Goal: Information Seeking & Learning: Check status

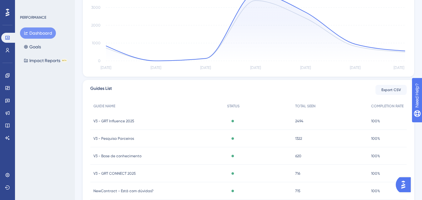
scroll to position [204, 0]
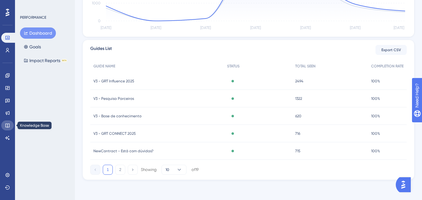
click at [3, 124] on link at bounding box center [7, 125] width 12 height 10
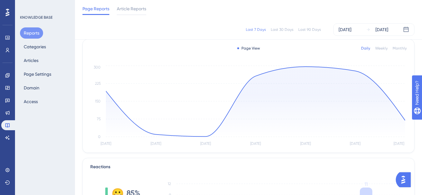
scroll to position [31, 0]
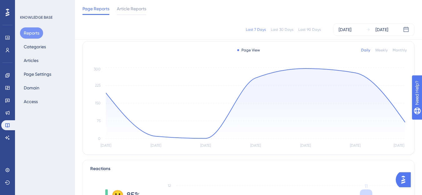
click at [306, 32] on div "Last 7 Days Last 30 Days Last 90 Days Aug 22 2025 Aug 28 2025" at bounding box center [248, 29] width 332 height 12
click at [306, 31] on div "Last 90 Days" at bounding box center [309, 29] width 22 height 5
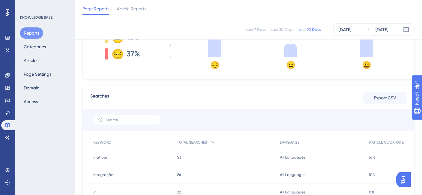
scroll to position [250, 0]
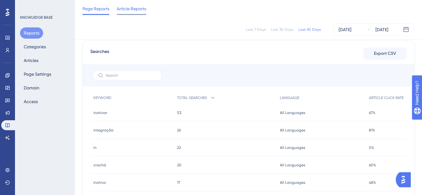
click at [133, 8] on span "Article Reports" at bounding box center [131, 8] width 29 height 7
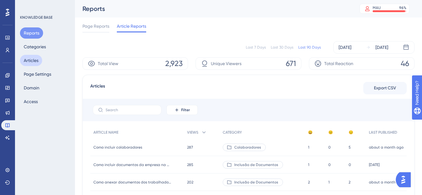
click at [32, 58] on button "Articles" at bounding box center [31, 60] width 22 height 11
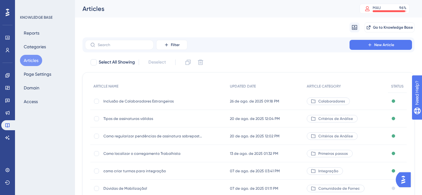
click at [118, 100] on span "Inclusão de Colaboradores Estrangeiros" at bounding box center [153, 101] width 100 height 5
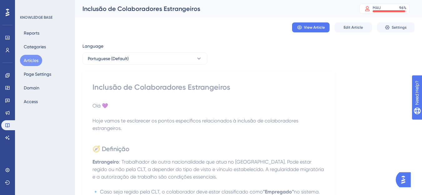
click at [183, 85] on div "Inclusão de Colaboradores Estrangeiros" at bounding box center [208, 87] width 232 height 10
click at [182, 85] on div "Inclusão de Colaboradores Estrangeiros" at bounding box center [208, 87] width 232 height 10
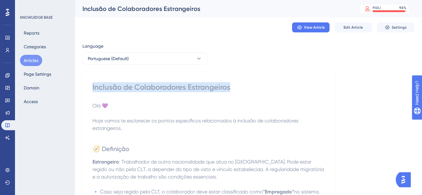
click at [182, 85] on div "Inclusão de Colaboradores Estrangeiros" at bounding box center [208, 87] width 232 height 10
copy div "Inclusão de Colaboradores Estrangeiros"
click at [31, 44] on button "Categories" at bounding box center [35, 46] width 30 height 11
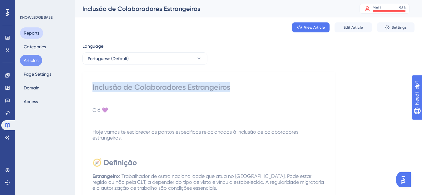
click at [31, 35] on button "Reports" at bounding box center [31, 32] width 23 height 11
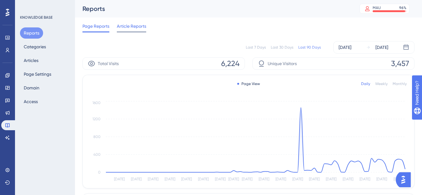
click at [122, 27] on span "Article Reports" at bounding box center [131, 25] width 29 height 7
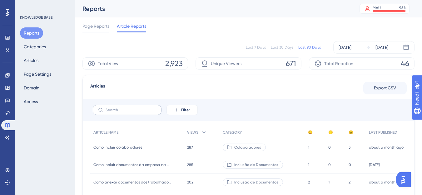
click at [121, 113] on label at bounding box center [127, 110] width 69 height 10
click at [121, 112] on input "text" at bounding box center [130, 110] width 51 height 4
paste input "Inclusão de Colaboradores Estrangeiros"
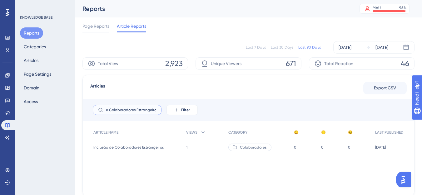
type input "Inclusão de Colaboradores Estrangeiros"
click at [132, 150] on div "Inclusão de Colaboradores Estrangeiros Inclusão de Colaboradores Estrangeiros" at bounding box center [136, 147] width 93 height 17
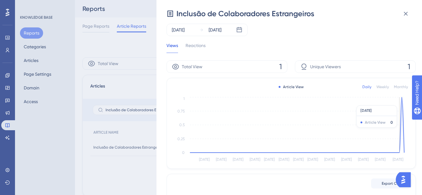
click at [400, 131] on icon at bounding box center [297, 125] width 214 height 56
click at [401, 132] on icon at bounding box center [297, 125] width 214 height 56
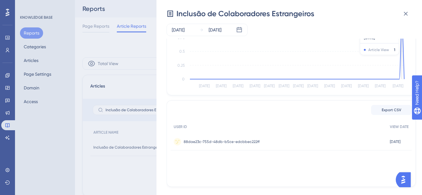
scroll to position [78, 0]
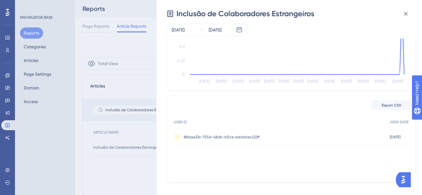
click at [248, 134] on div "88dae23c-755d-48db-b5ce-edcbbec222ff 88dae23c-755d-48db-b5ce-edcbbec222ff" at bounding box center [222, 137] width 76 height 17
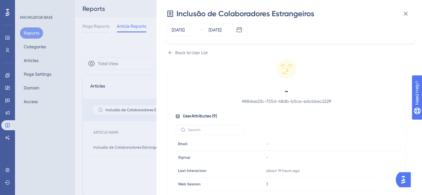
scroll to position [125, 0]
drag, startPoint x: 409, startPoint y: 13, endPoint x: 393, endPoint y: 16, distance: 17.1
click at [409, 13] on button at bounding box center [405, 13] width 12 height 12
